Goal: Find specific page/section: Find specific page/section

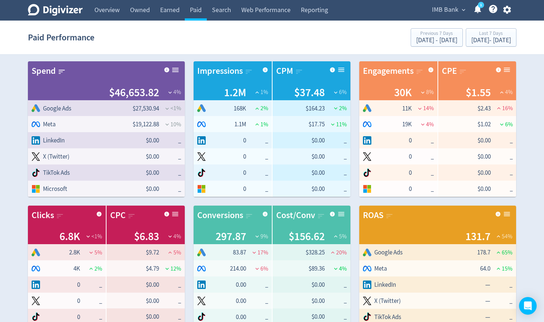
scroll to position [450, 0]
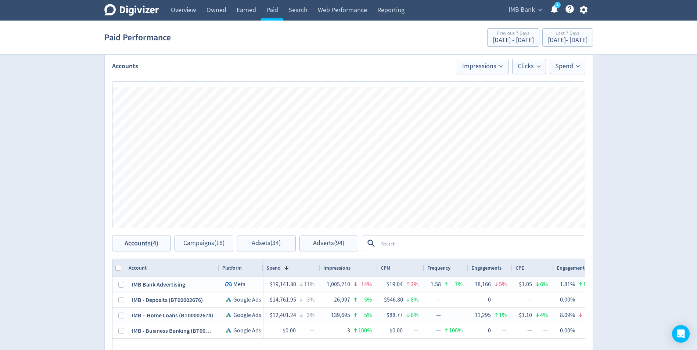
scroll to position [294, 0]
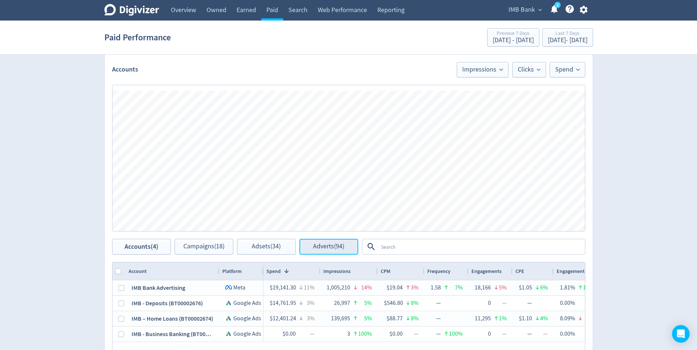
click at [344, 246] on span "Adverts (94)" at bounding box center [328, 247] width 31 height 7
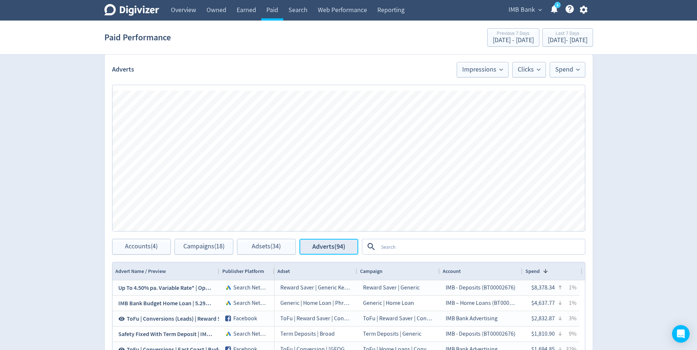
click at [325, 248] on span "Adverts (94)" at bounding box center [328, 247] width 33 height 7
